Goal: Obtain resource: Download file/media

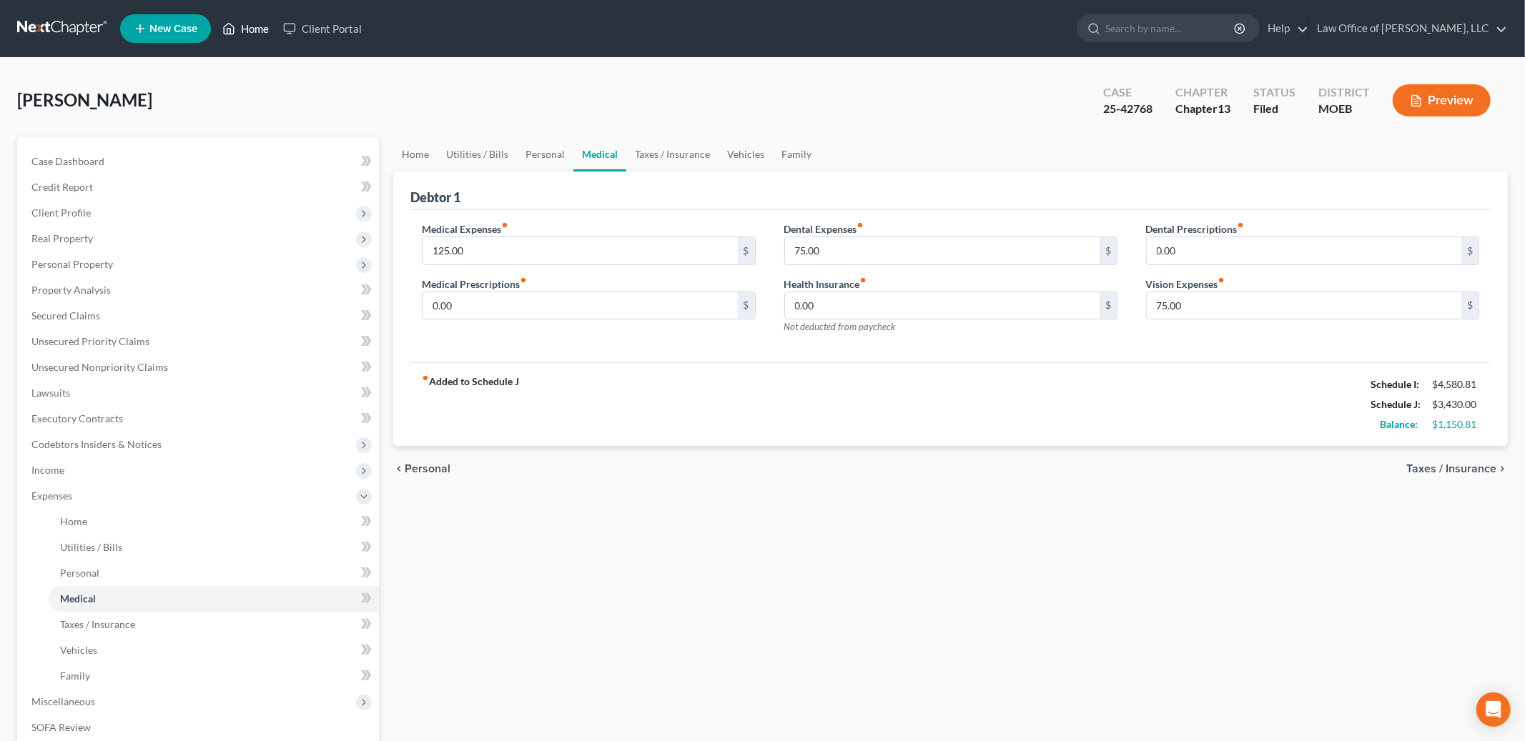
click at [254, 29] on link "Home" at bounding box center [245, 29] width 61 height 26
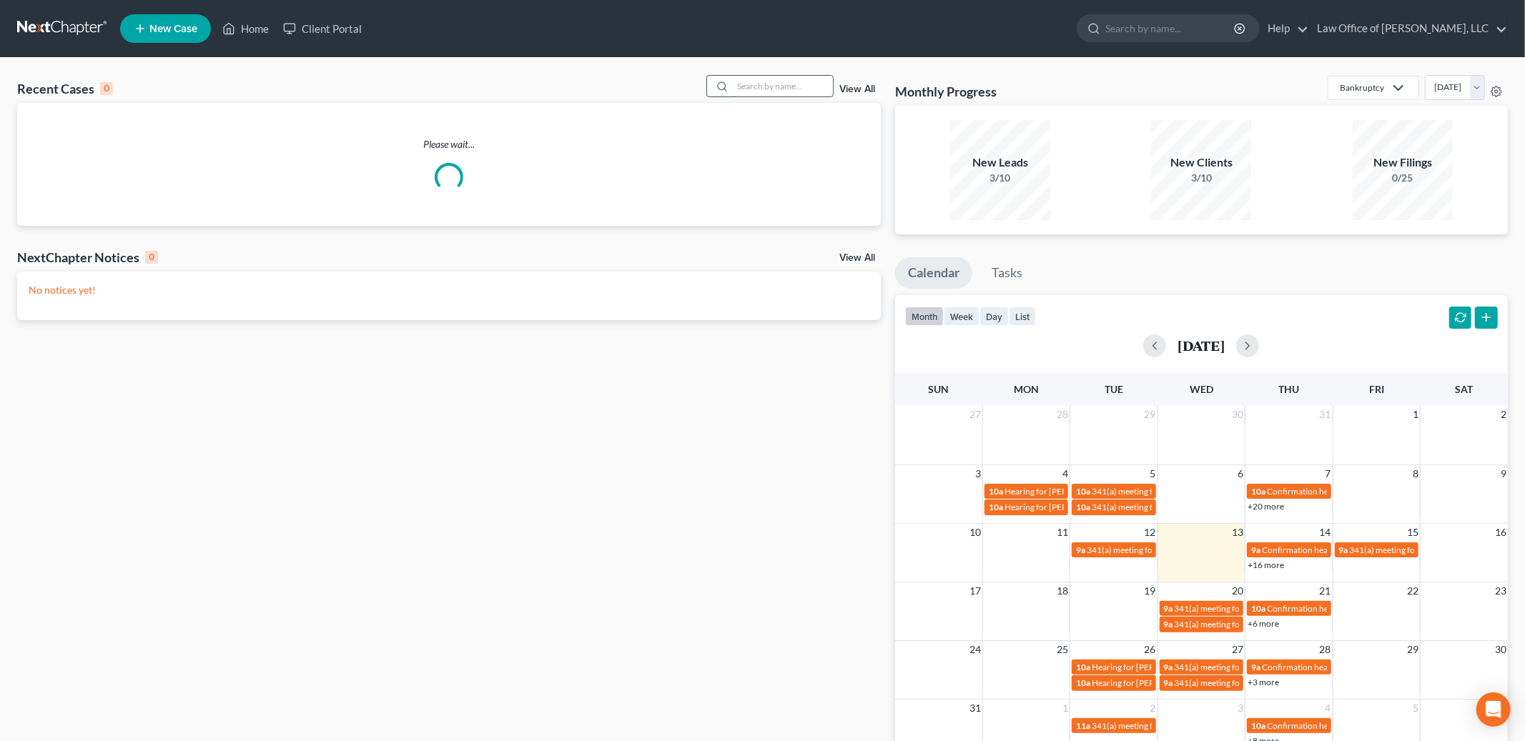
click at [766, 86] on input "search" at bounding box center [783, 86] width 100 height 21
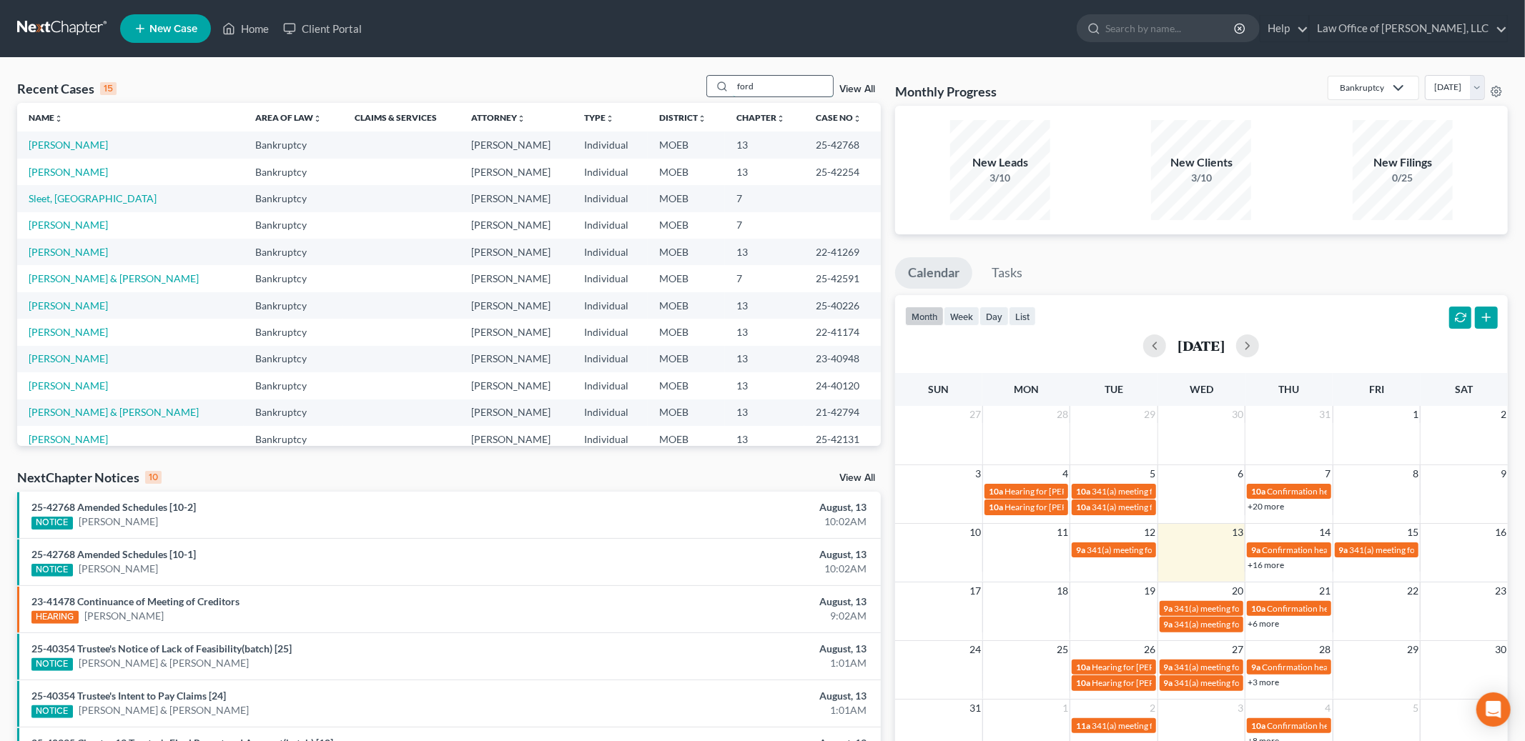
type input "ford"
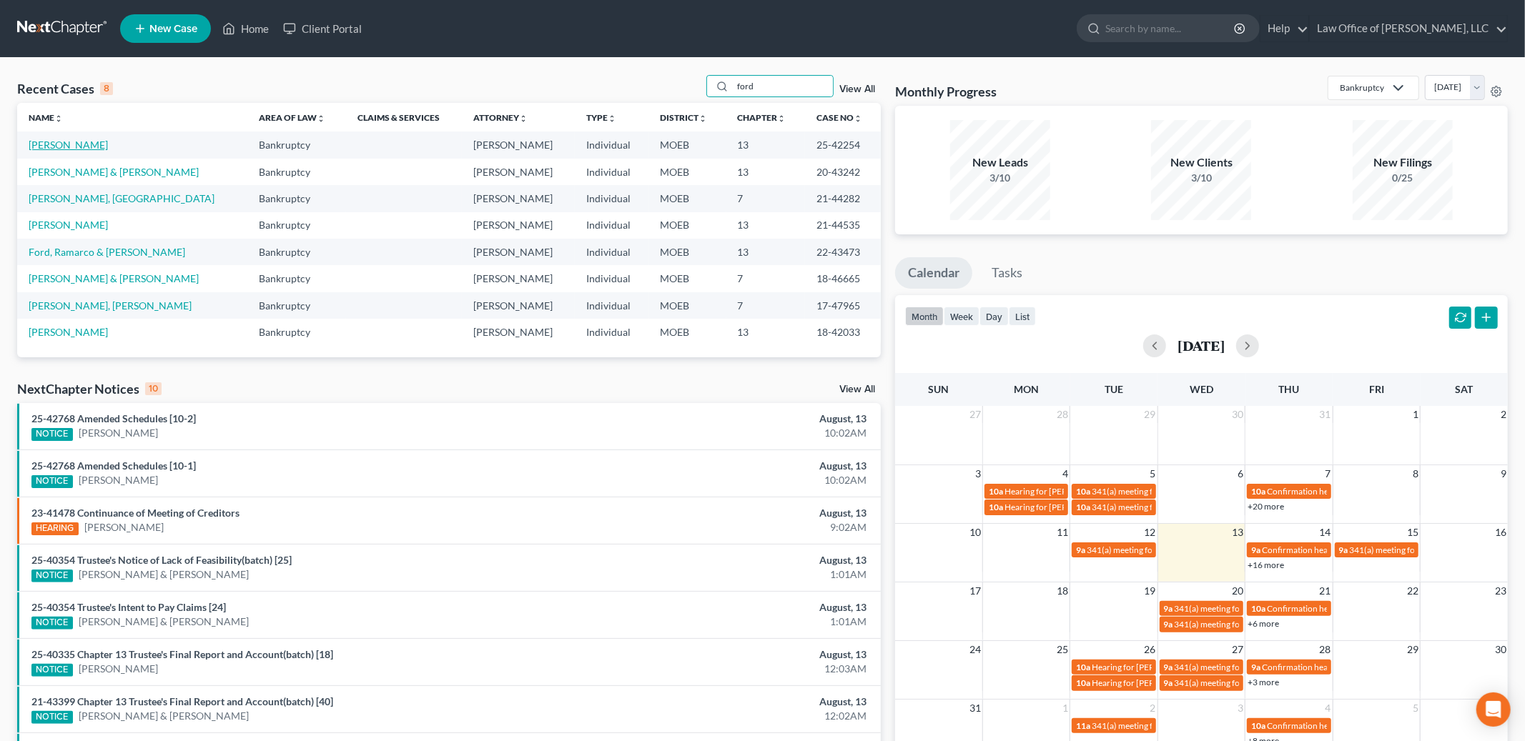
click at [49, 141] on link "[PERSON_NAME]" at bounding box center [68, 145] width 79 height 12
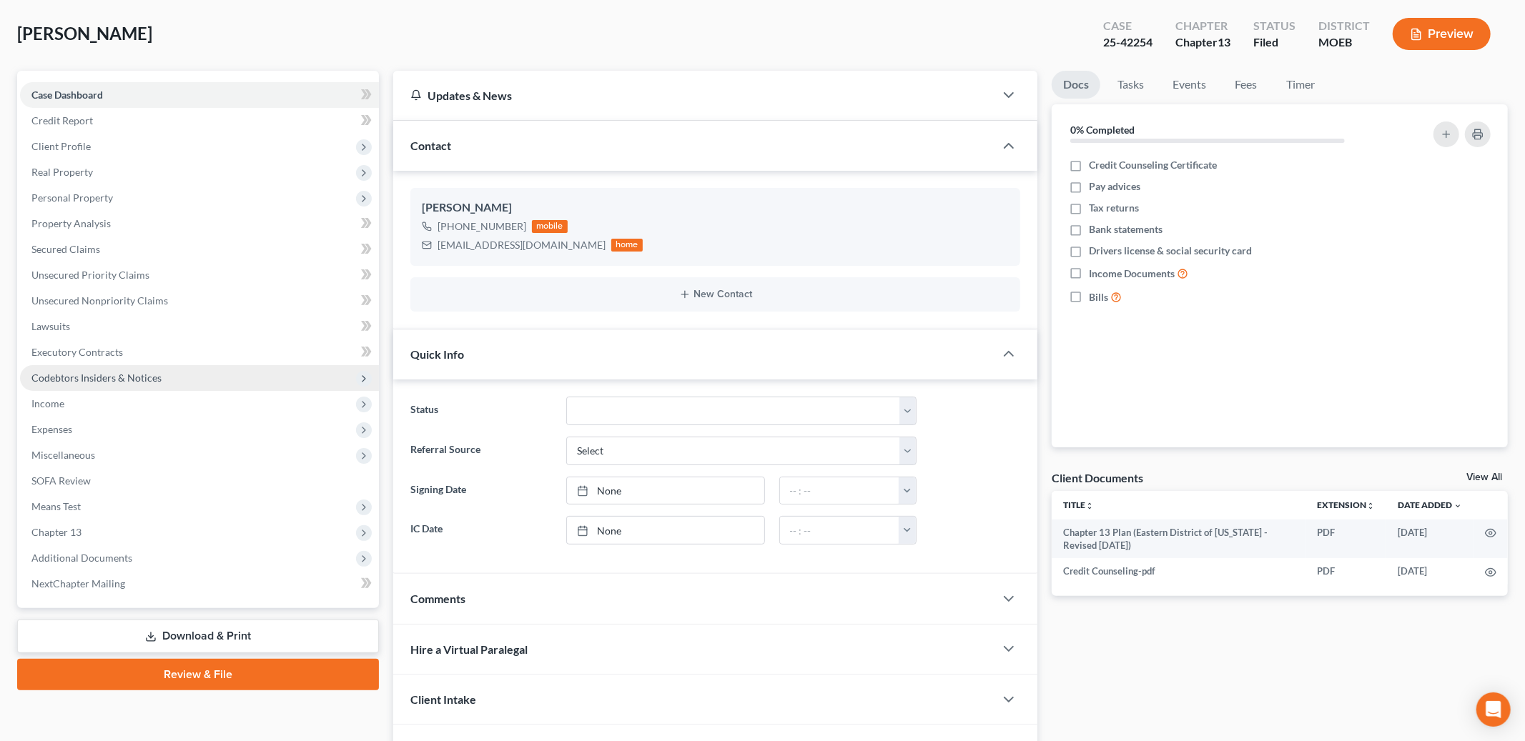
scroll to position [154, 0]
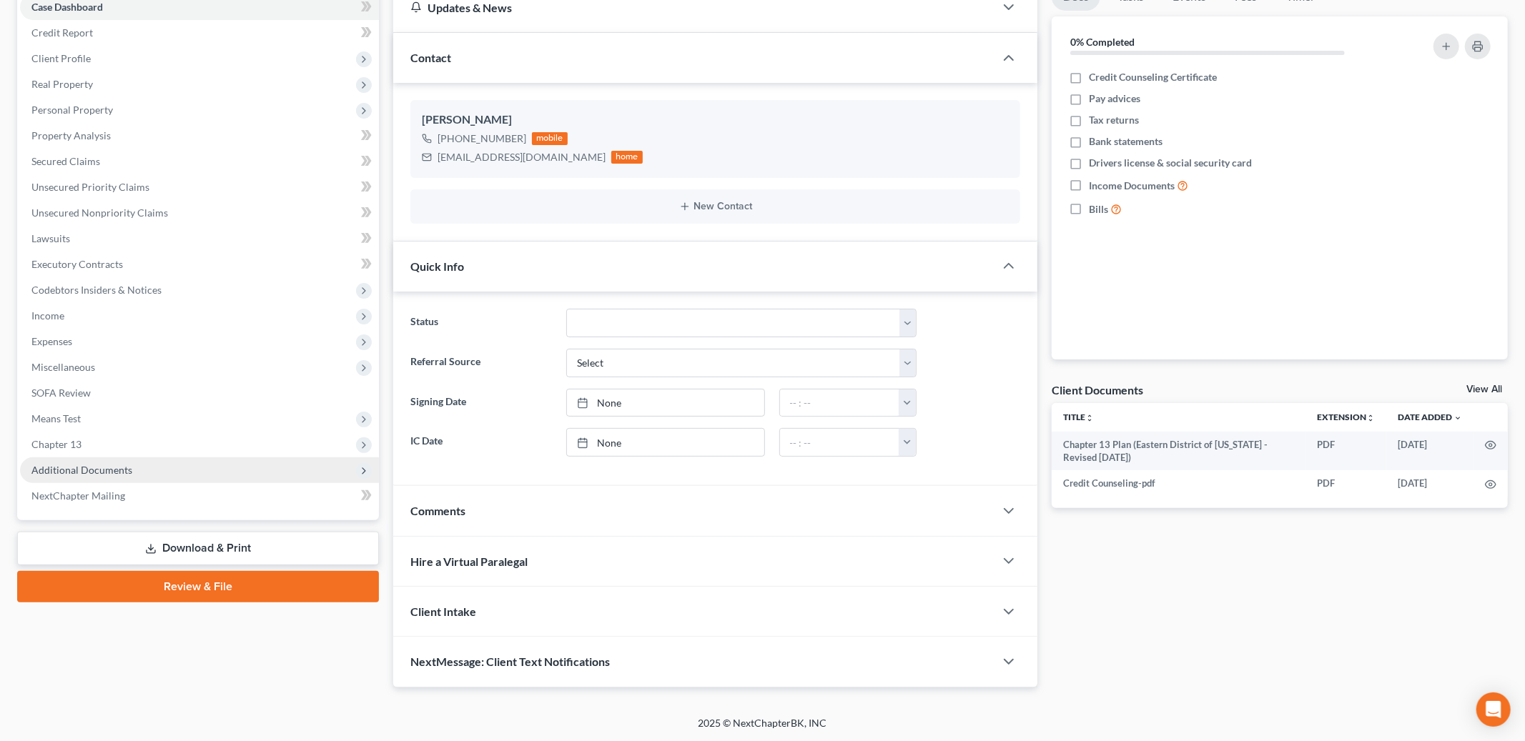
click at [119, 460] on span "Additional Documents" at bounding box center [199, 470] width 359 height 26
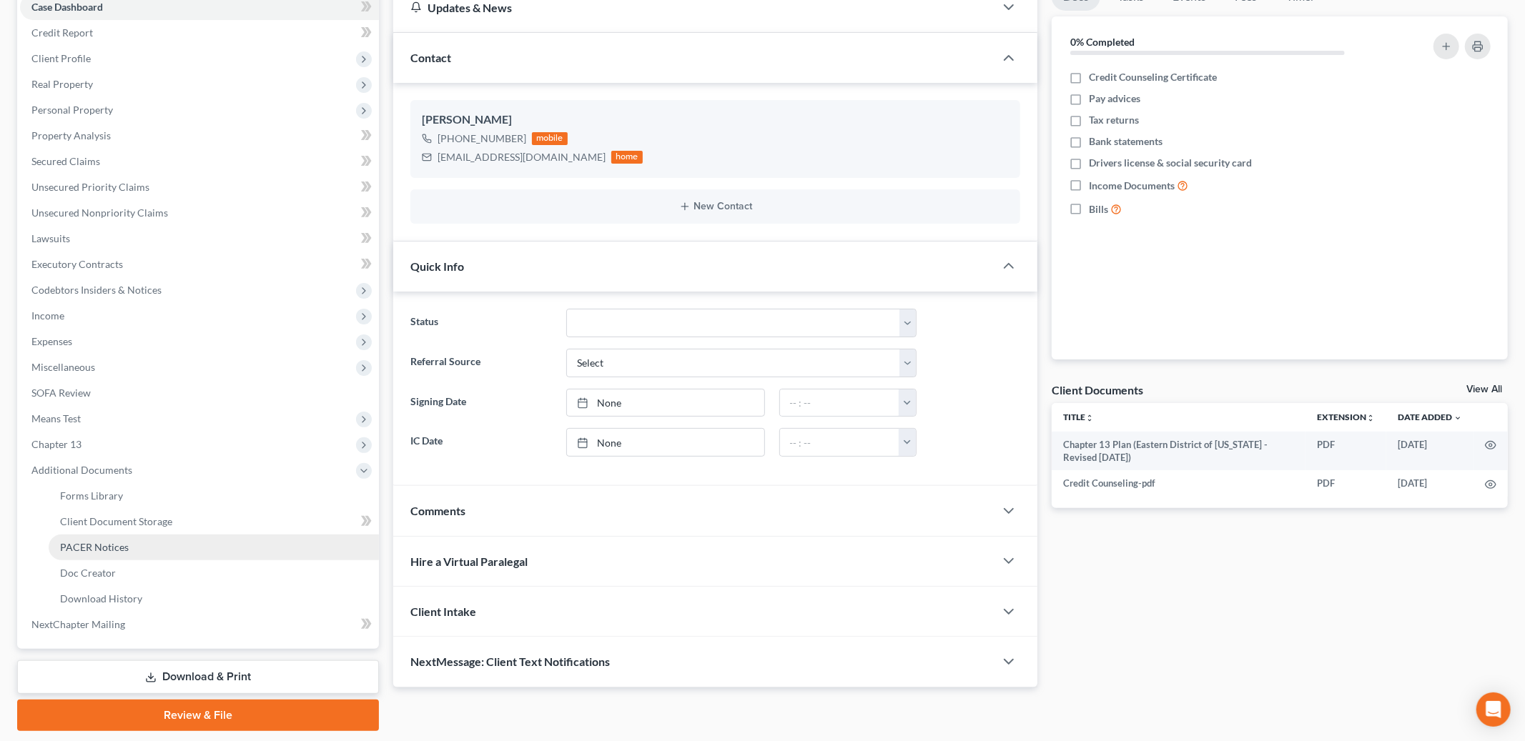
click at [127, 540] on link "PACER Notices" at bounding box center [214, 548] width 330 height 26
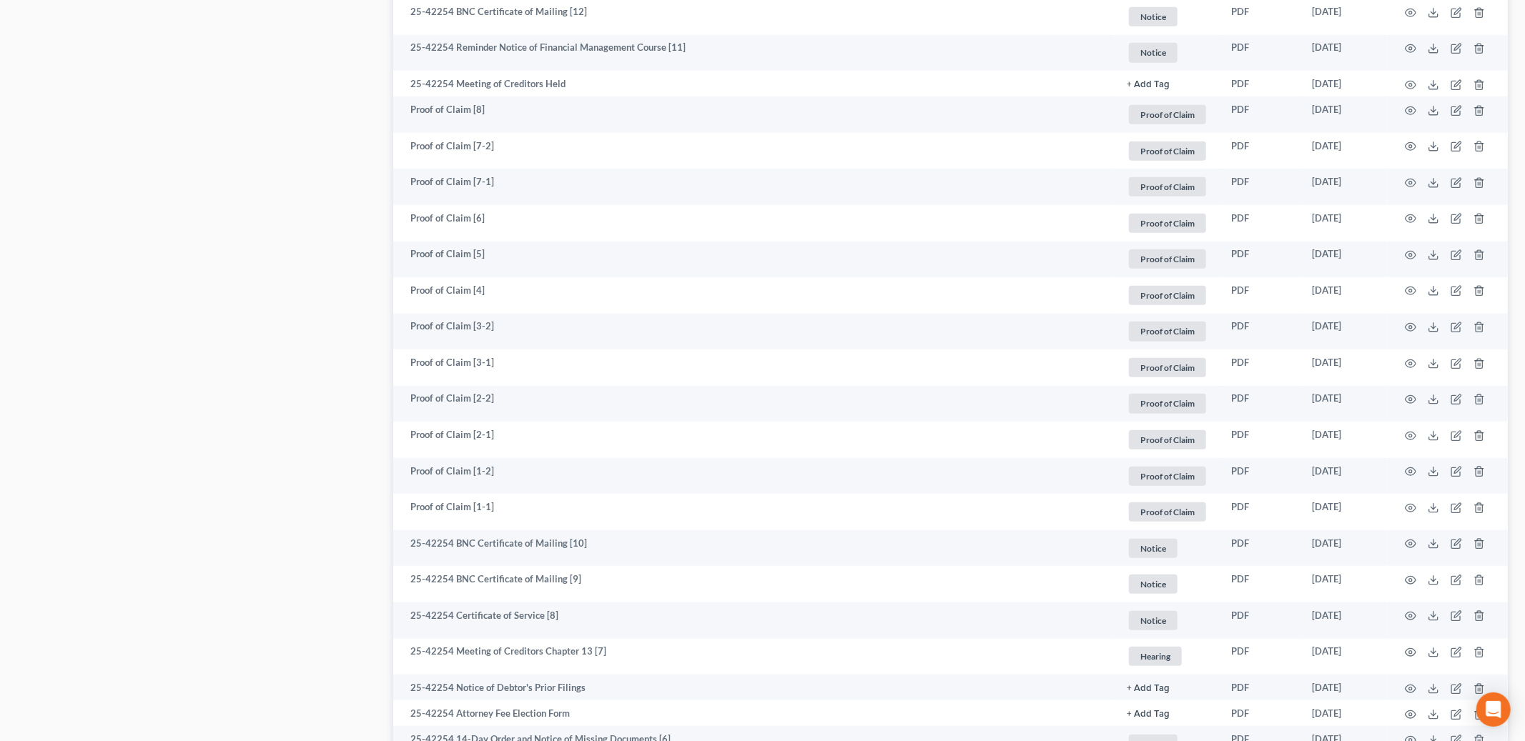
scroll to position [969, 0]
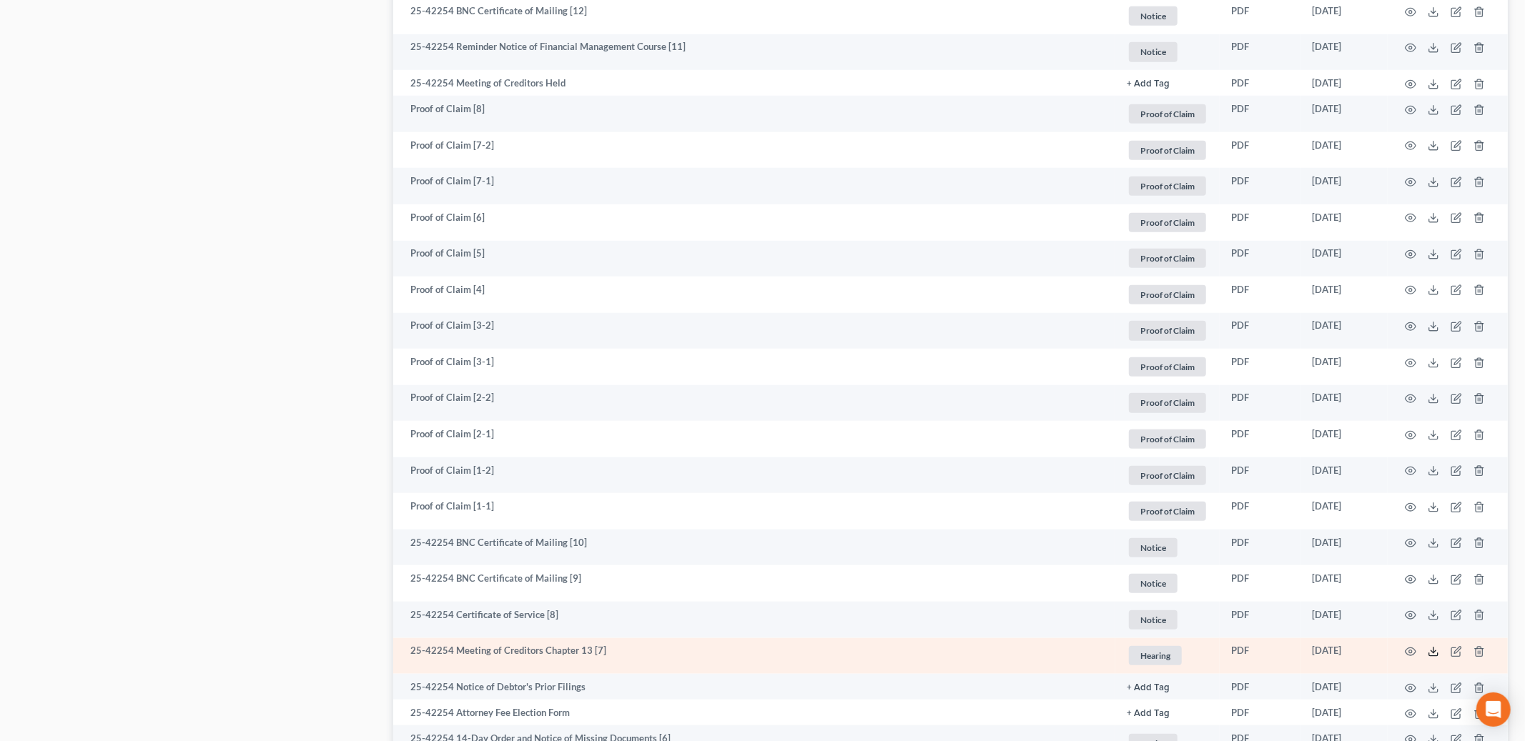
click at [1435, 651] on polyline at bounding box center [1433, 652] width 5 height 2
click at [0, 0] on div "[PERSON_NAME] Upgraded Case 25-42254 Chapter Chapter 13 Status Filed District M…" at bounding box center [762, 53] width 1525 height 1929
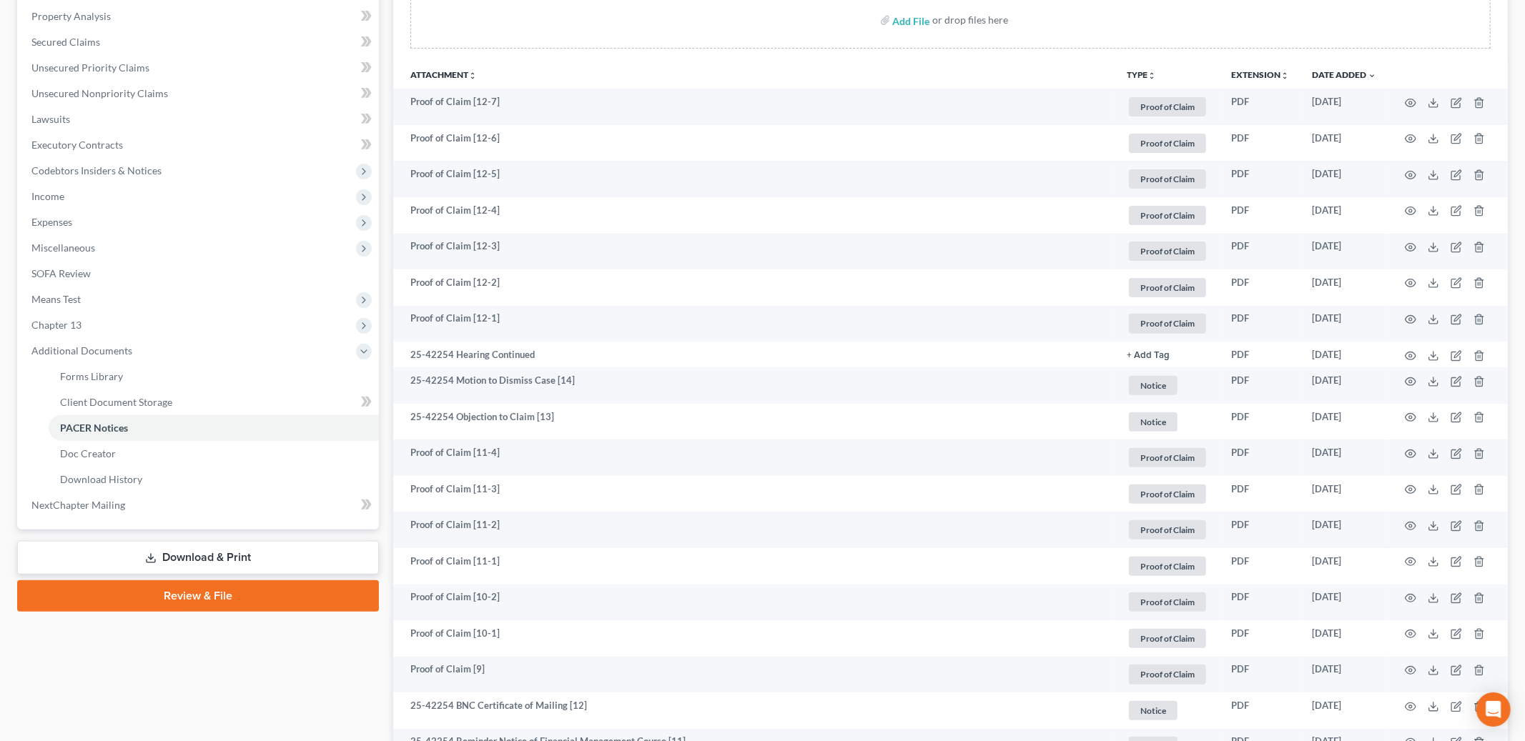
scroll to position [274, 0]
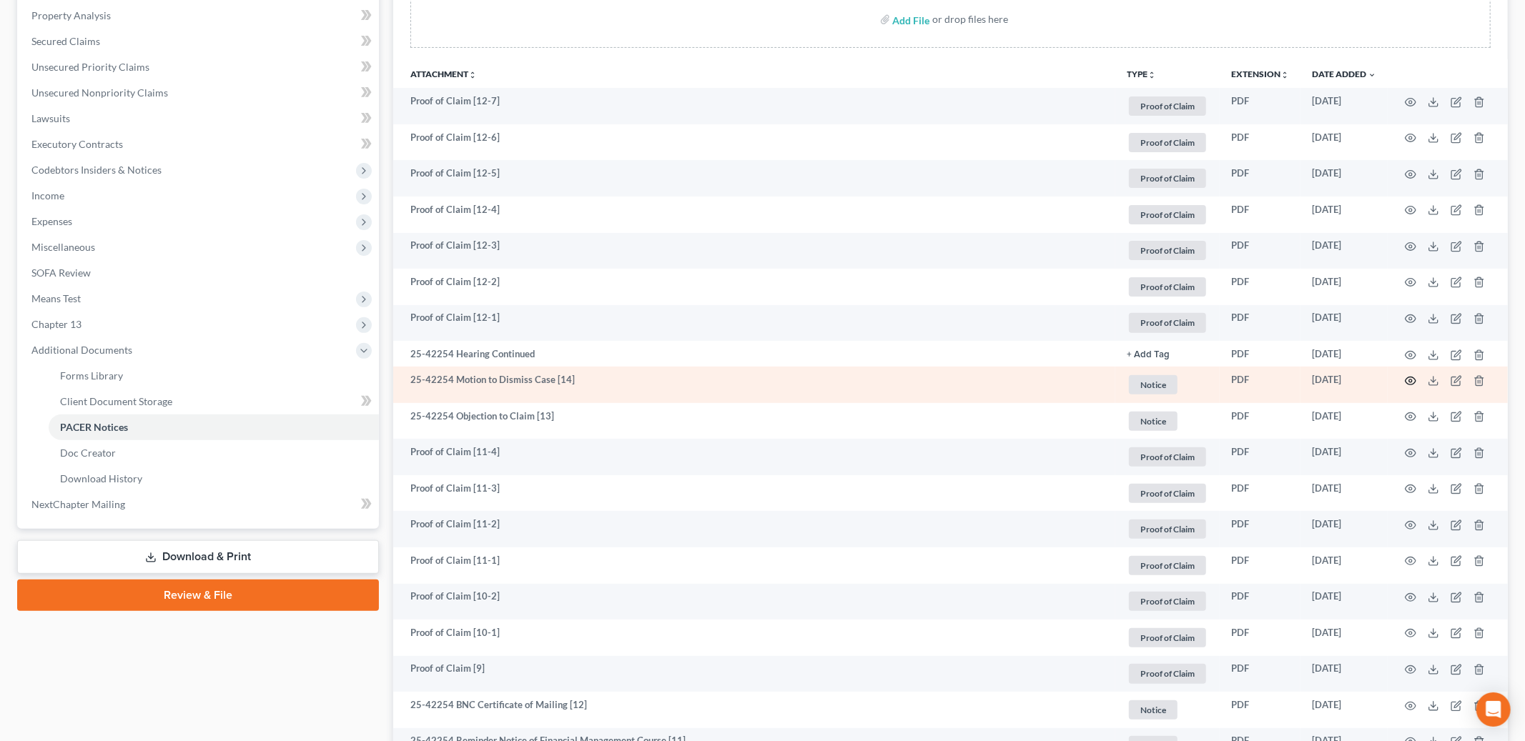
click at [1407, 375] on icon "button" at bounding box center [1410, 380] width 11 height 11
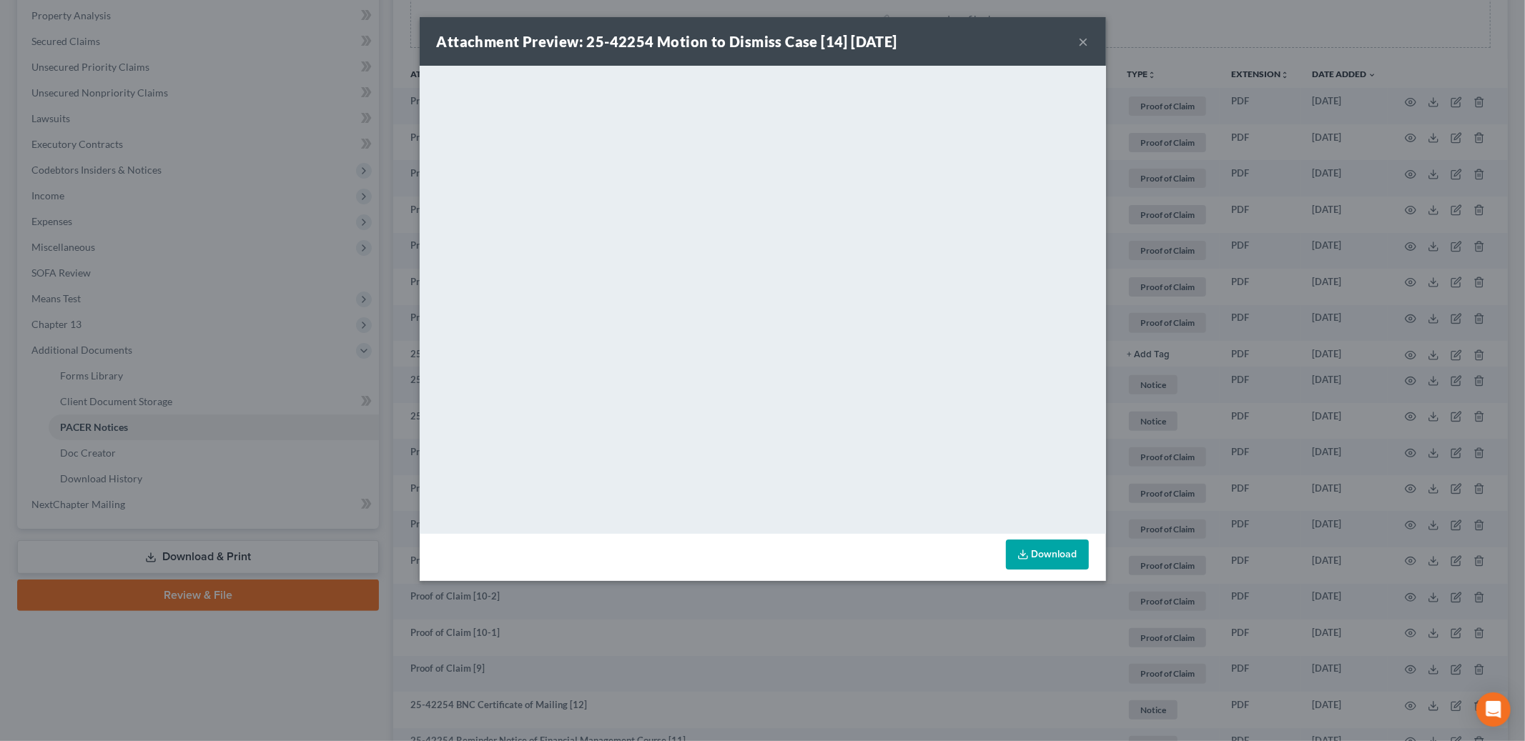
click at [1084, 38] on button "×" at bounding box center [1084, 41] width 10 height 17
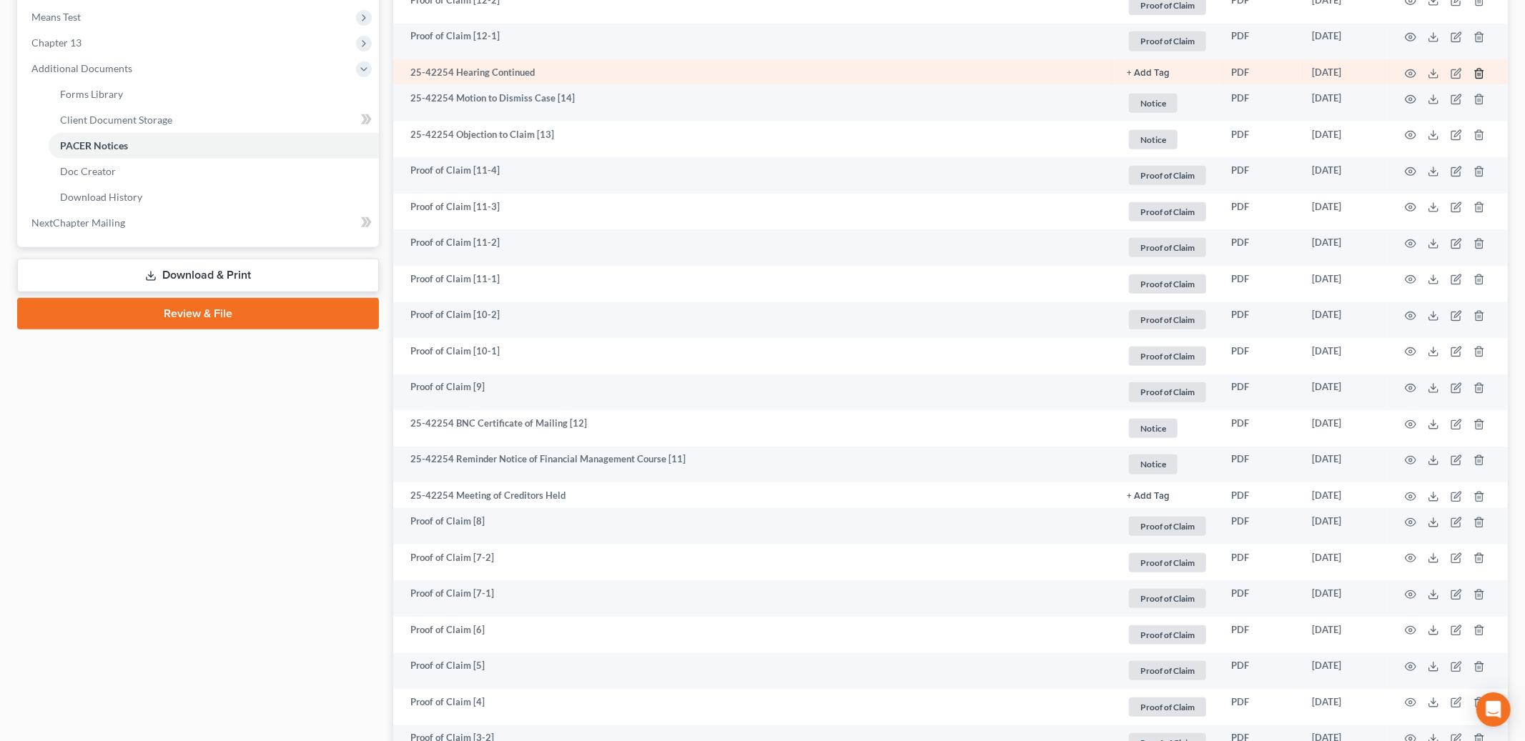
scroll to position [561, 0]
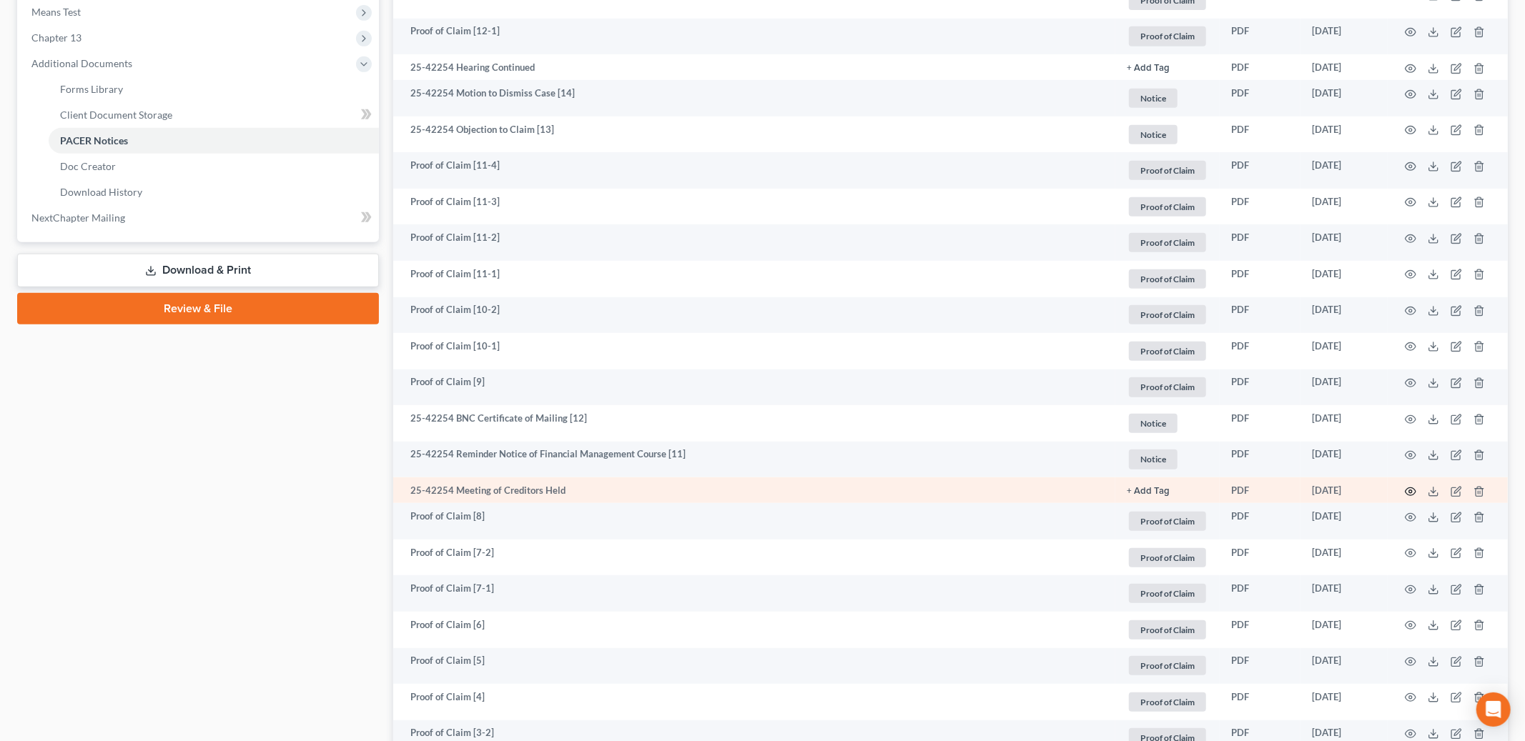
click at [1408, 493] on icon "button" at bounding box center [1410, 491] width 11 height 11
click at [1408, 493] on div "Attachment Preview: 25-42254 Meeting of Creditors Held [DATE] × <object ng-attr…" at bounding box center [762, 370] width 1525 height 741
click at [1414, 492] on icon "button" at bounding box center [1410, 491] width 11 height 8
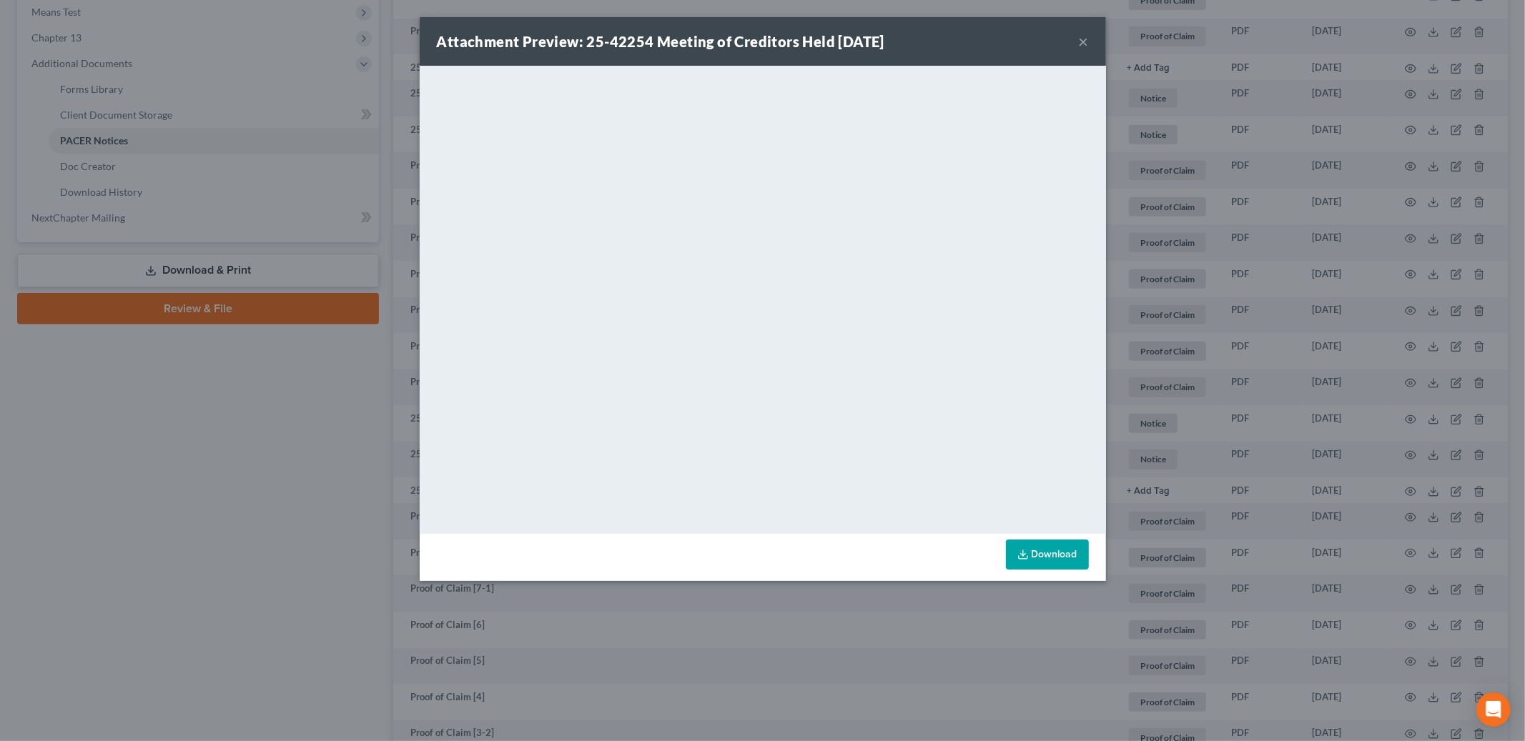
click at [1089, 41] on div "Attachment Preview: 25-42254 Meeting of Creditors Held [DATE] ×" at bounding box center [763, 41] width 686 height 49
click at [1082, 42] on button "×" at bounding box center [1084, 41] width 10 height 17
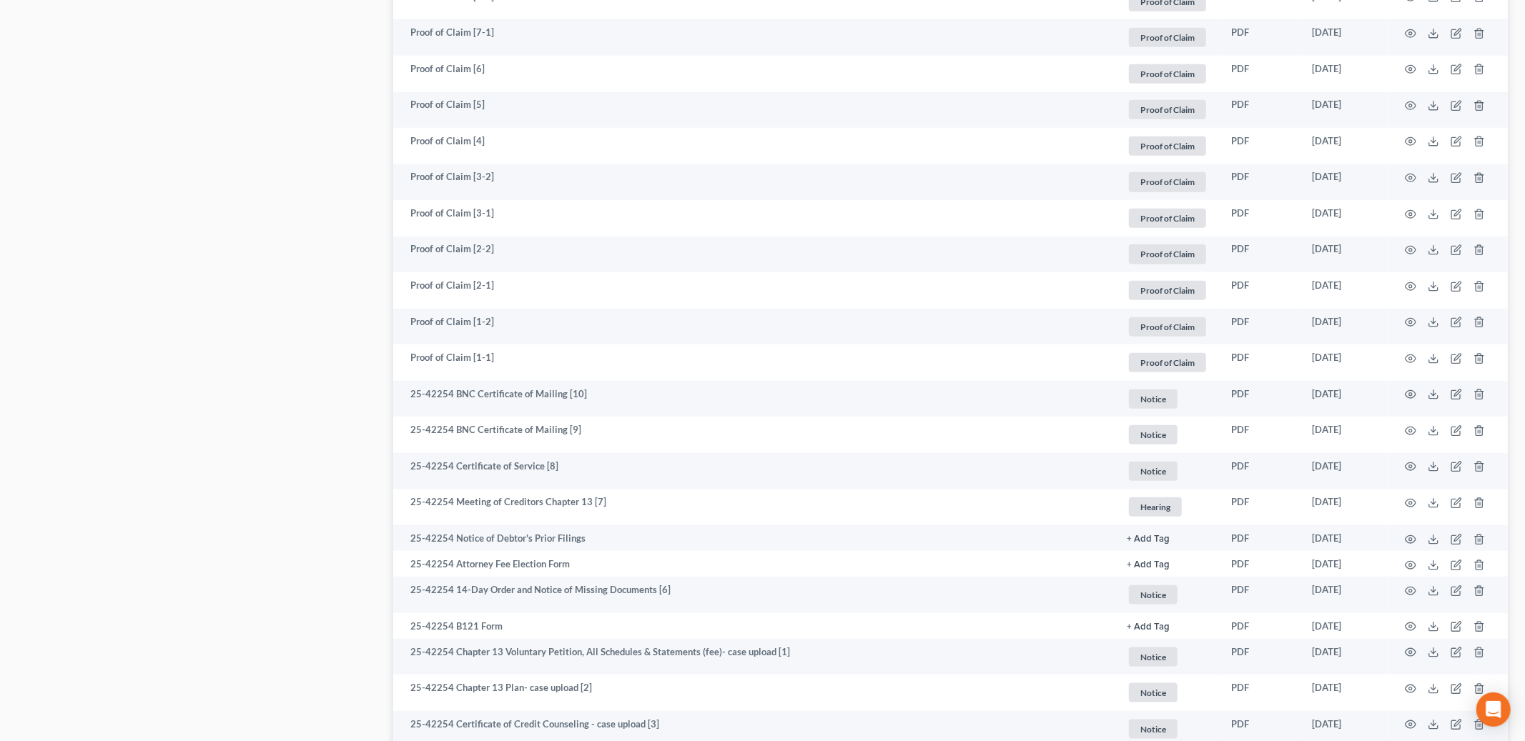
scroll to position [1119, 0]
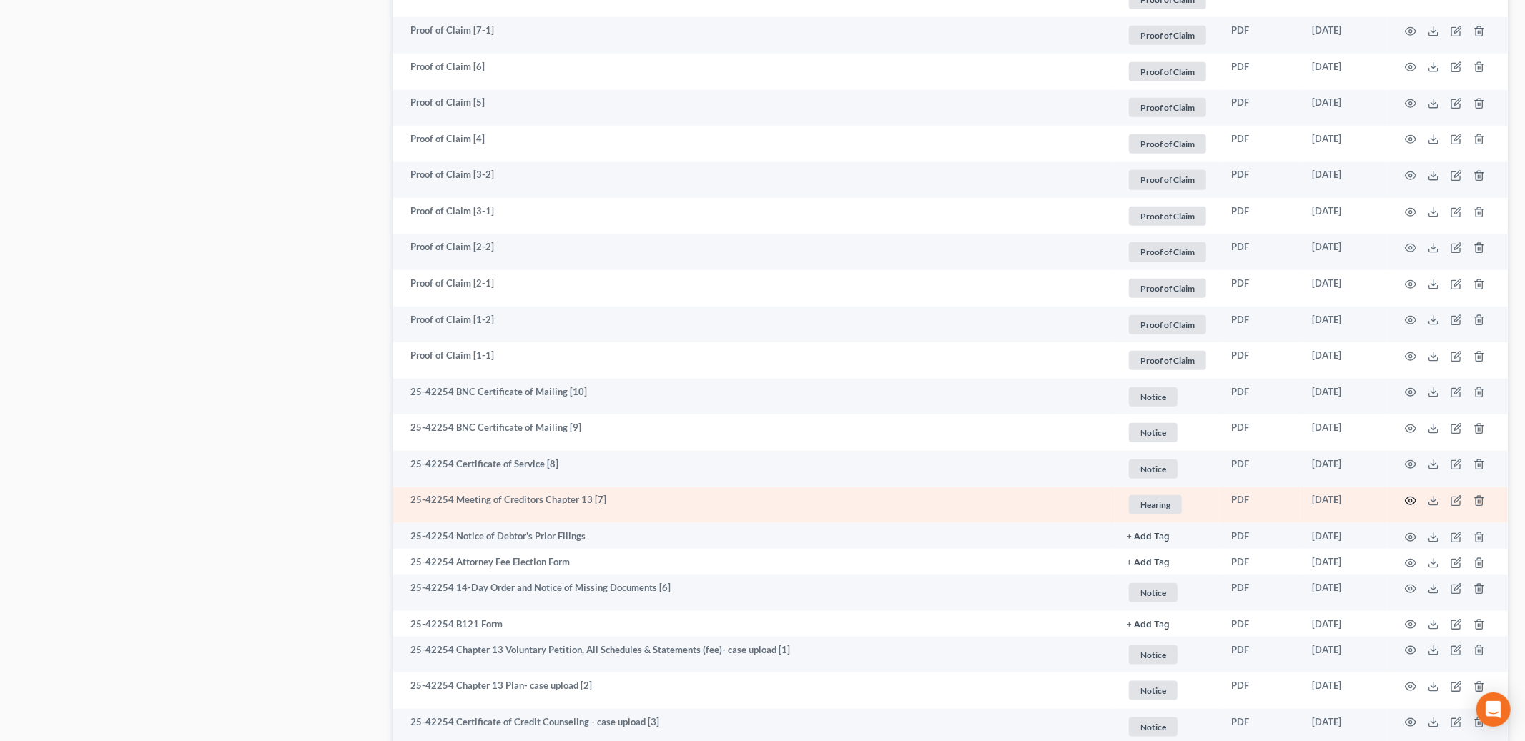
click at [1409, 498] on icon "button" at bounding box center [1410, 500] width 11 height 11
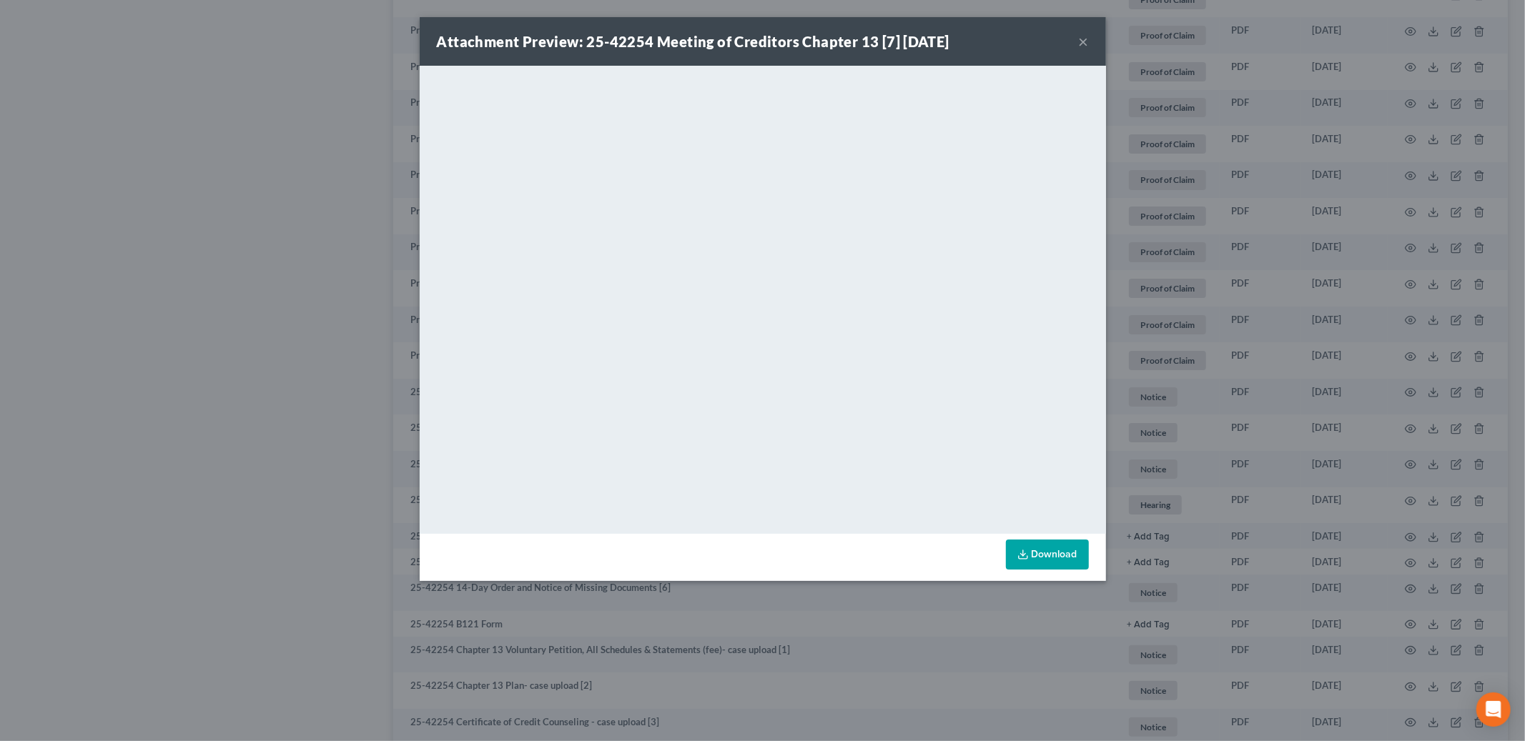
click at [1086, 39] on button "×" at bounding box center [1084, 41] width 10 height 17
click at [1086, 39] on div "Attachment Preview: 25-42254 Meeting of Creditors Chapter 13 [7] [DATE] ×" at bounding box center [763, 41] width 686 height 49
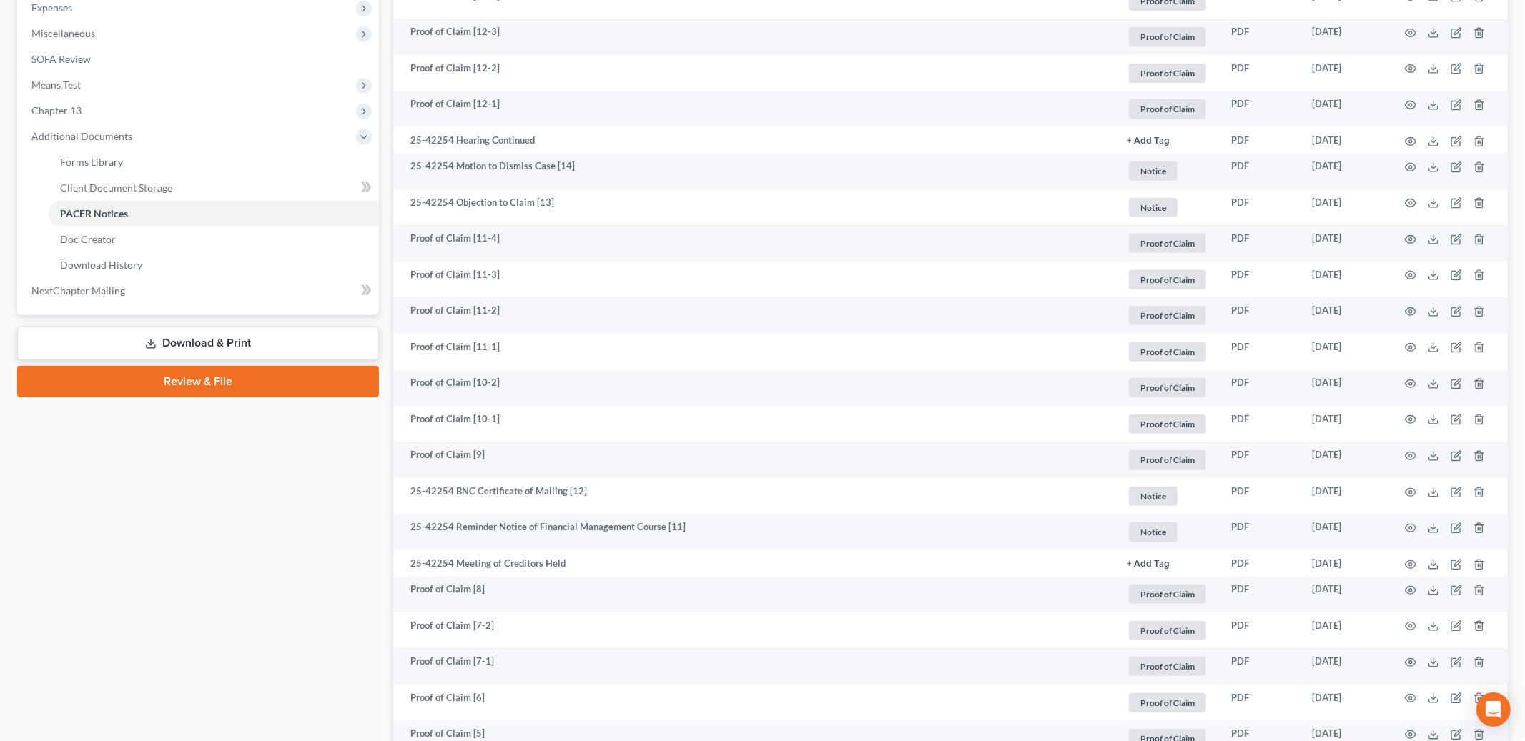
scroll to position [470, 0]
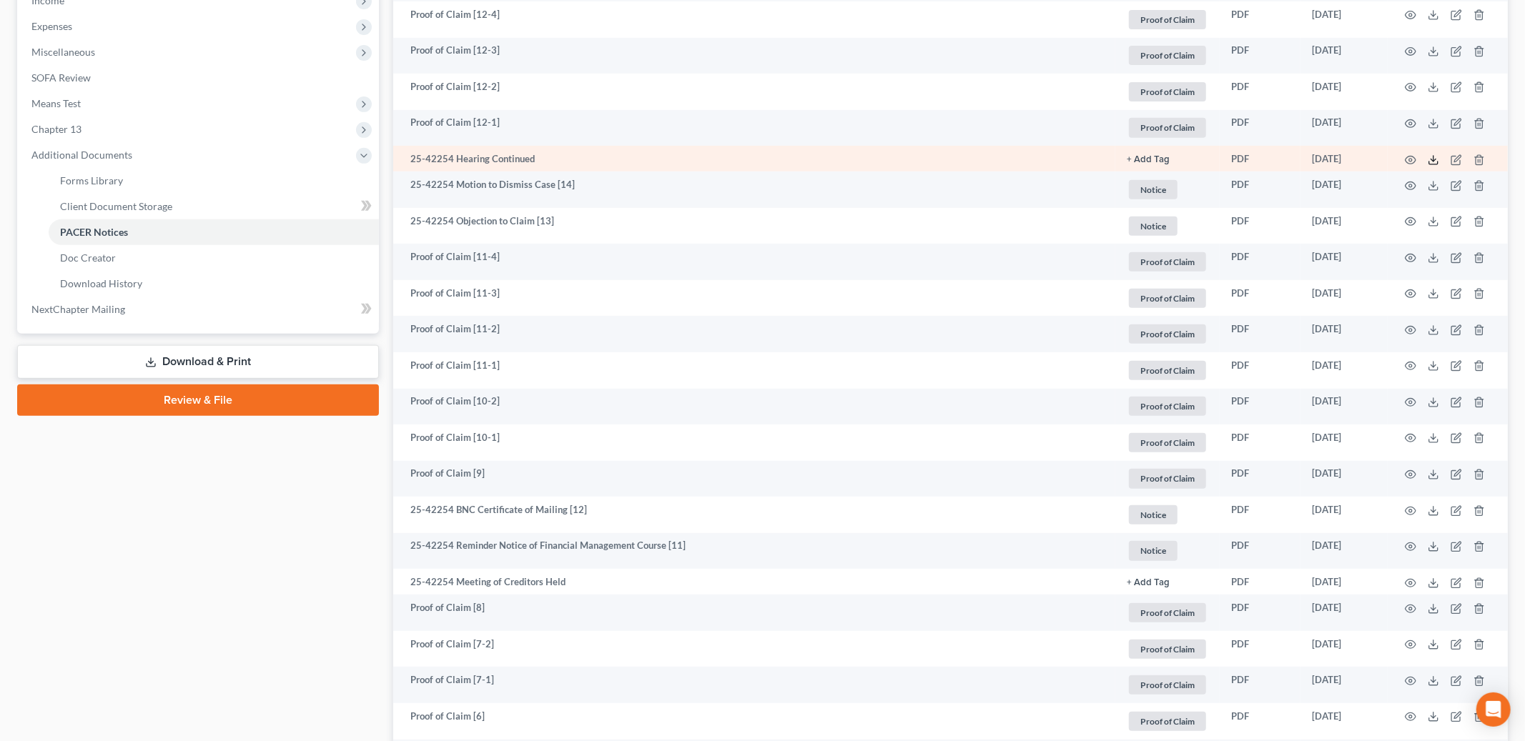
click at [1432, 161] on icon at bounding box center [1432, 159] width 11 height 11
